Goal: Transaction & Acquisition: Purchase product/service

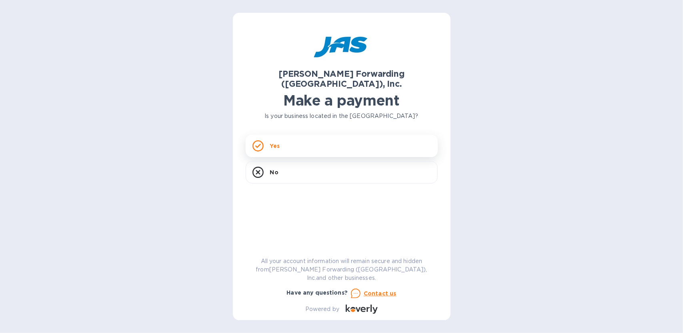
click at [304, 139] on div "Yes" at bounding box center [342, 146] width 192 height 22
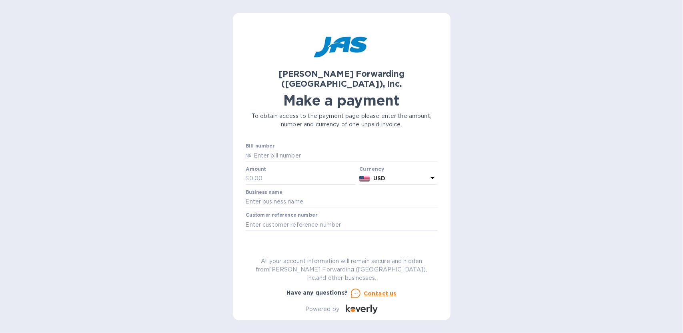
click at [343, 240] on div "Go to payment page" at bounding box center [341, 249] width 195 height 19
click at [297, 150] on input "text" at bounding box center [345, 156] width 186 height 12
type input "DEN503318847"
type input "6,526.19"
type input "Proform Technologies Inc"
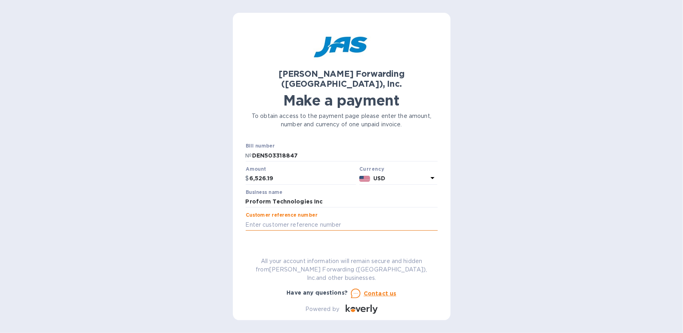
click at [285, 219] on input "text" at bounding box center [342, 225] width 192 height 12
click at [401, 219] on input "text" at bounding box center [342, 225] width 192 height 12
drag, startPoint x: 381, startPoint y: 240, endPoint x: 354, endPoint y: 243, distance: 26.9
click at [381, 245] on span "Go to payment page" at bounding box center [341, 250] width 179 height 10
